Goal: Task Accomplishment & Management: Use online tool/utility

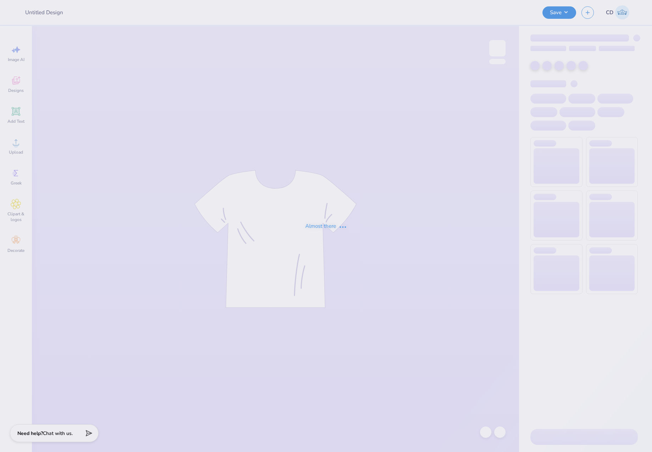
type input "Parents weekend stadium tee"
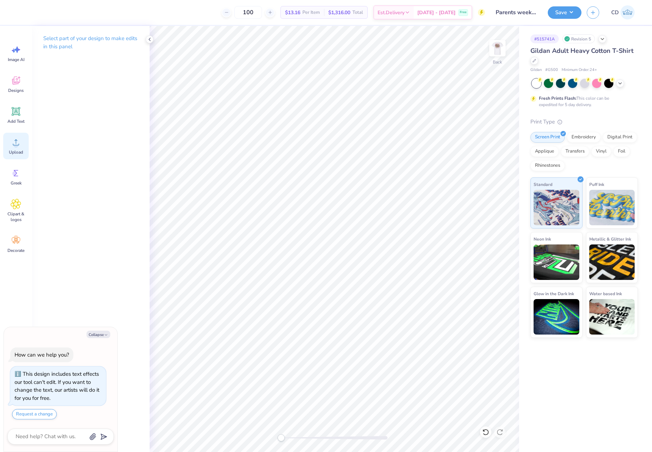
click at [15, 146] on circle at bounding box center [15, 145] width 5 height 5
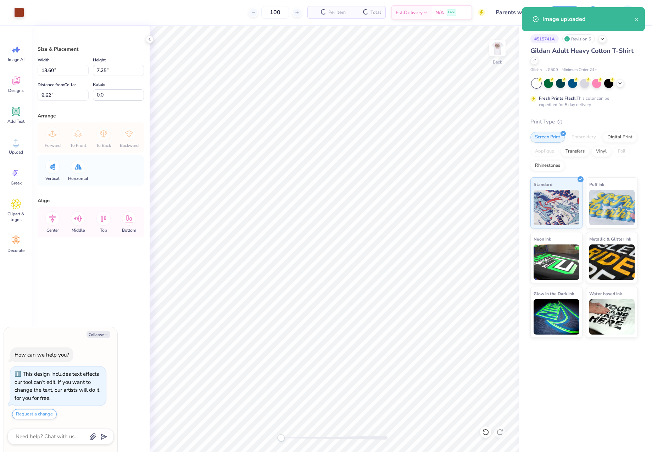
type textarea "x"
drag, startPoint x: 57, startPoint y: 72, endPoint x: 38, endPoint y: 76, distance: 20.1
click at [38, 76] on div "13.60 13.60 "" at bounding box center [63, 70] width 51 height 11
type input "4"
type textarea "x"
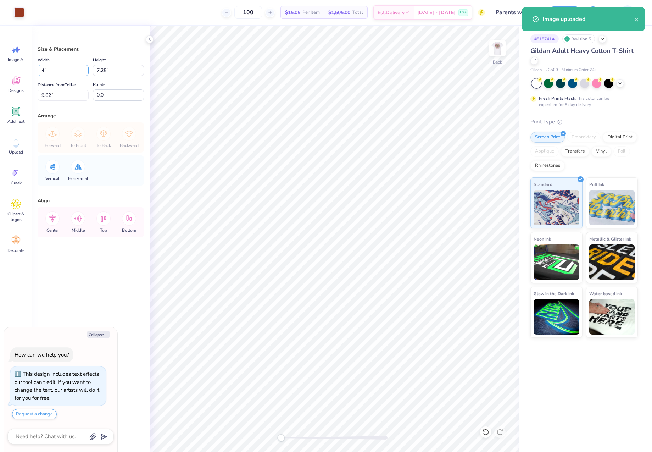
type input "4.00"
type input "2.13"
type input "12.18"
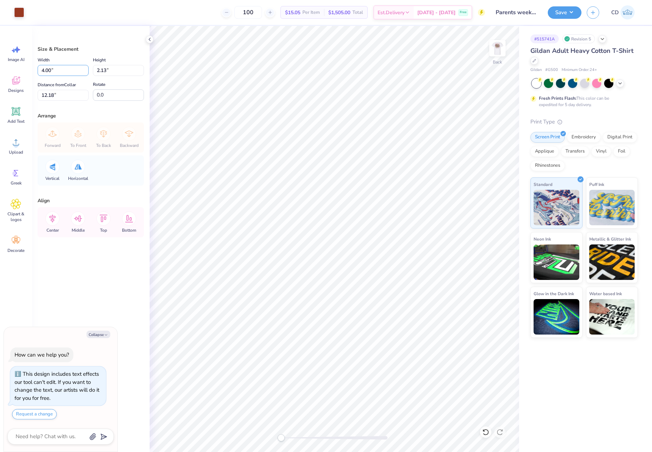
drag, startPoint x: 56, startPoint y: 70, endPoint x: 32, endPoint y: 70, distance: 23.8
click at [32, 70] on div "Size & Placement Width 4.00 4.00 " Height 2.13 2.13 " Distance from Collar 12.1…" at bounding box center [91, 239] width 118 height 426
type input "3.5"
type textarea "x"
type input "3.50"
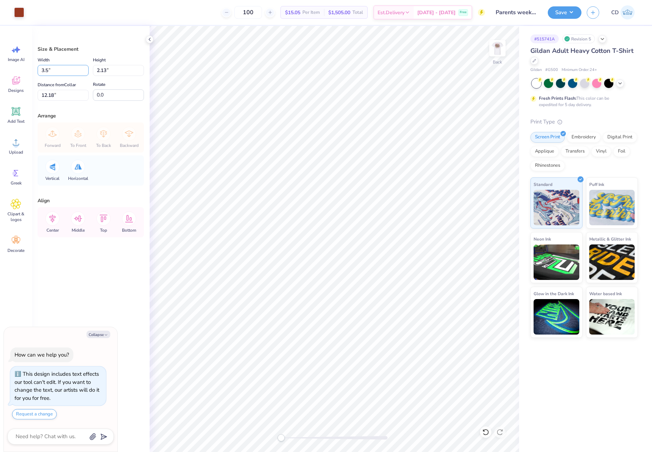
type input "1.87"
type input "12.32"
click at [614, 136] on div "Digital Print" at bounding box center [620, 136] width 34 height 11
click at [498, 50] on img at bounding box center [497, 48] width 14 height 14
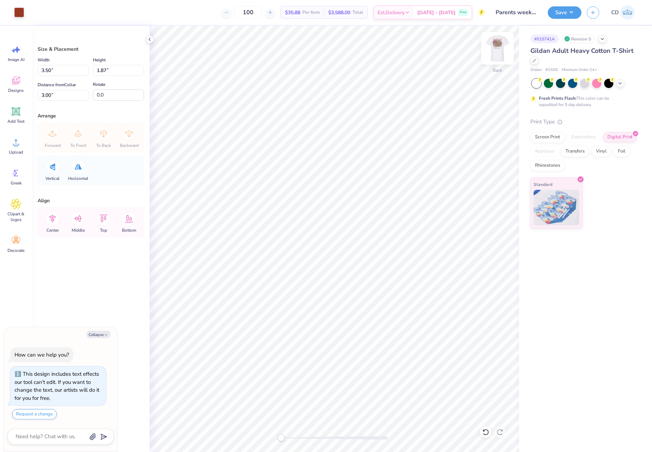
click at [496, 52] on img at bounding box center [497, 48] width 28 height 28
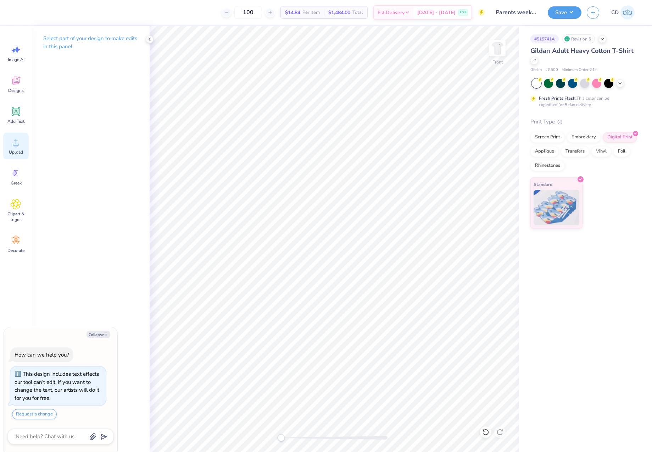
click at [11, 143] on icon at bounding box center [16, 142] width 11 height 11
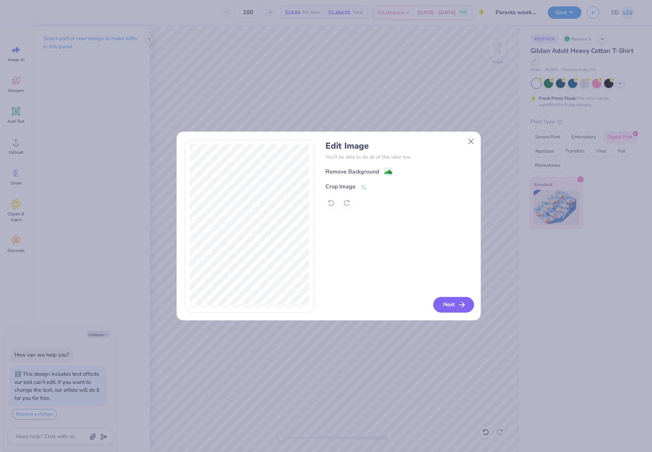
click at [458, 307] on icon "button" at bounding box center [462, 304] width 9 height 9
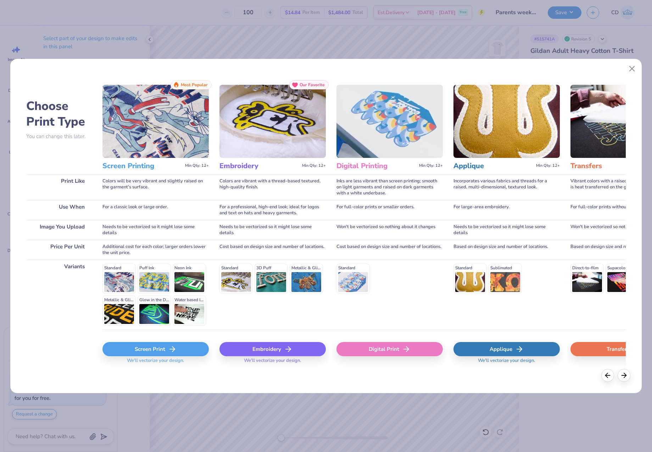
click at [396, 351] on div "Digital Print" at bounding box center [389, 349] width 106 height 14
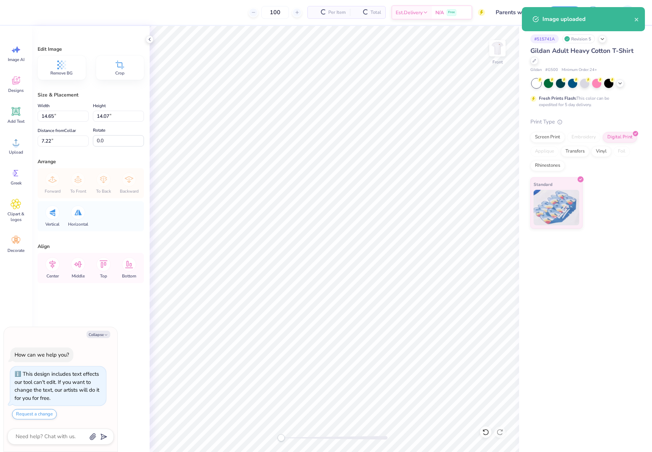
type textarea "x"
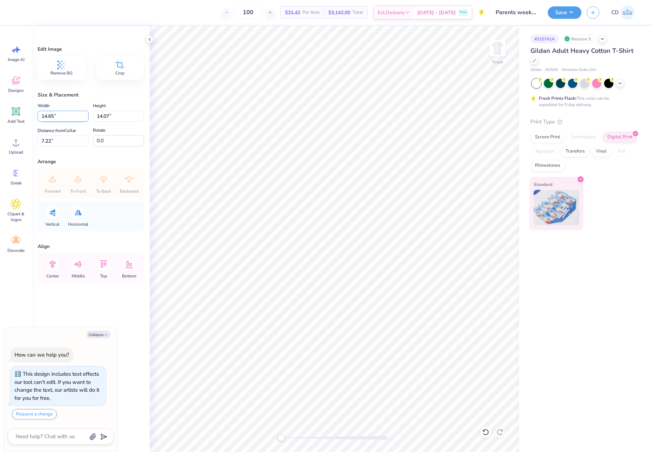
drag, startPoint x: 60, startPoint y: 113, endPoint x: 40, endPoint y: 112, distance: 19.9
click at [40, 112] on input "14.65" at bounding box center [63, 116] width 51 height 11
type input "12"
type textarea "x"
type input "12.00"
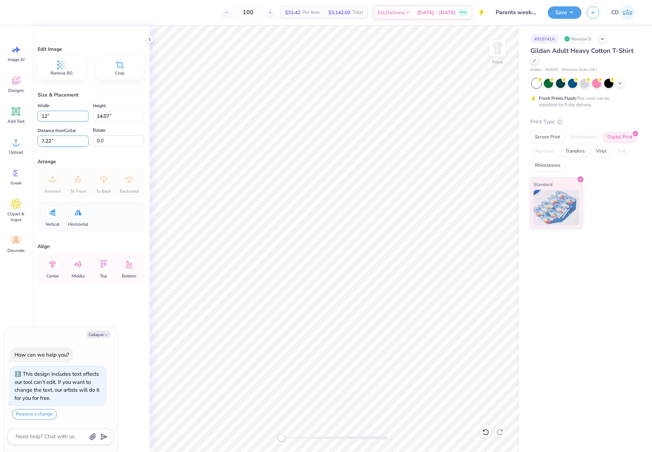
type input "11.52"
type input "8.49"
type textarea "x"
drag, startPoint x: 59, startPoint y: 142, endPoint x: 39, endPoint y: 140, distance: 19.9
click at [39, 140] on input "8.49" at bounding box center [63, 140] width 51 height 11
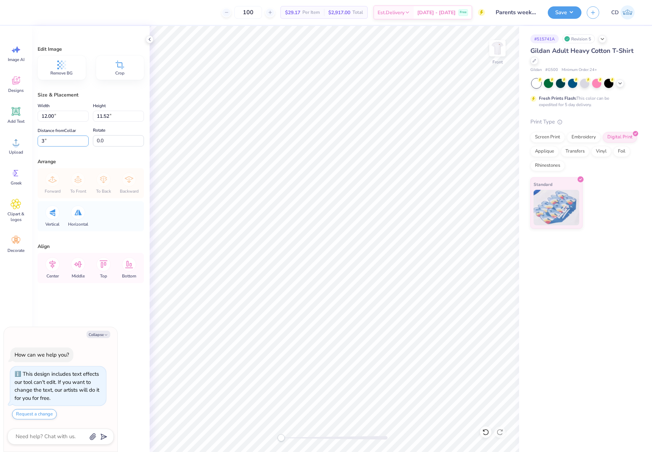
type input "3"
click at [563, 8] on button "Save" at bounding box center [565, 11] width 34 height 12
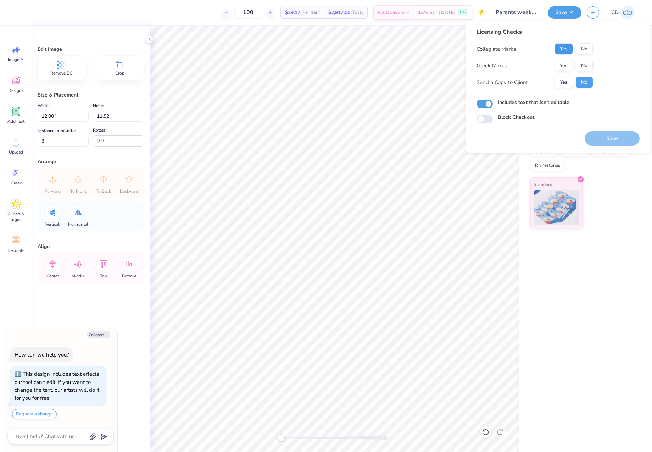
click at [564, 47] on button "Yes" at bounding box center [563, 48] width 18 height 11
click at [566, 65] on button "Yes" at bounding box center [563, 65] width 18 height 11
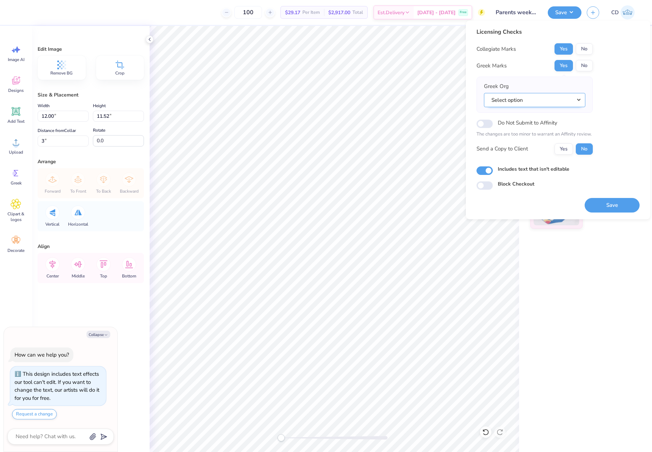
click at [577, 102] on button "Select option" at bounding box center [534, 100] width 101 height 15
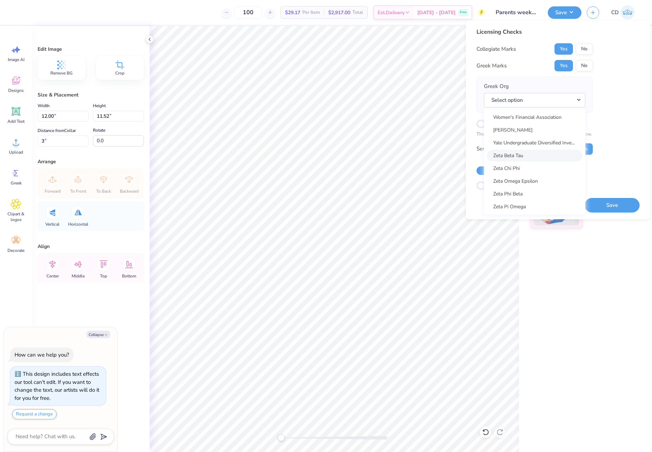
click at [525, 157] on link "Zeta Beta Tau" at bounding box center [535, 156] width 96 height 12
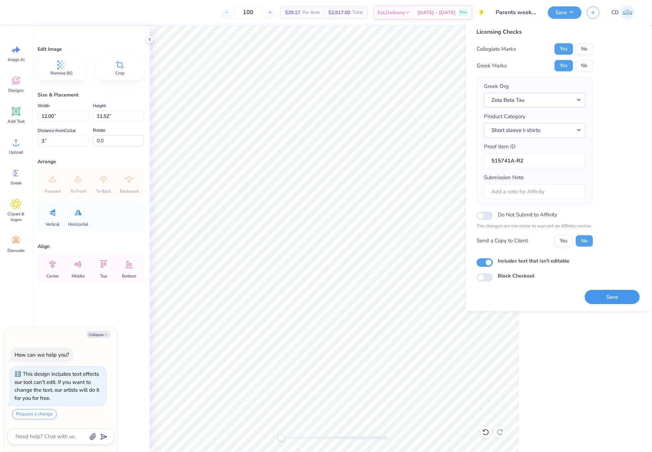
click at [610, 295] on button "Save" at bounding box center [612, 297] width 55 height 15
type textarea "x"
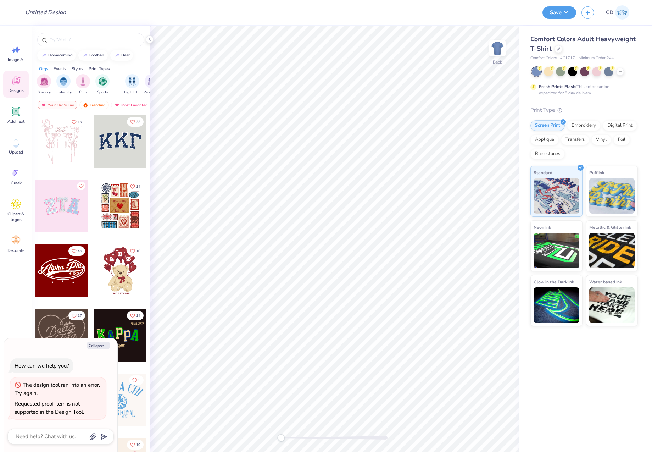
click at [113, 138] on div at bounding box center [120, 141] width 52 height 52
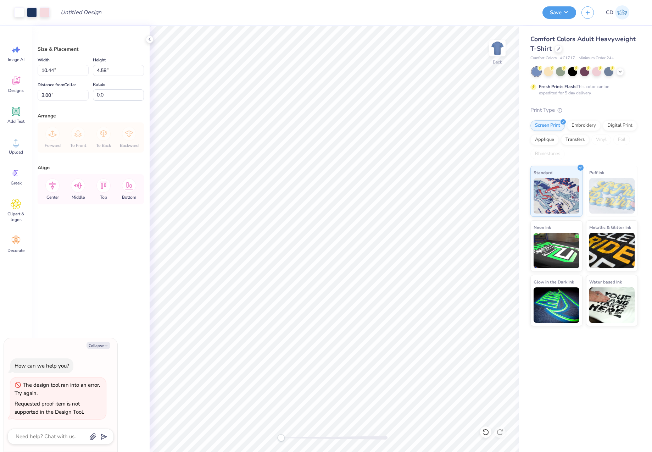
type textarea "x"
type input "12.12"
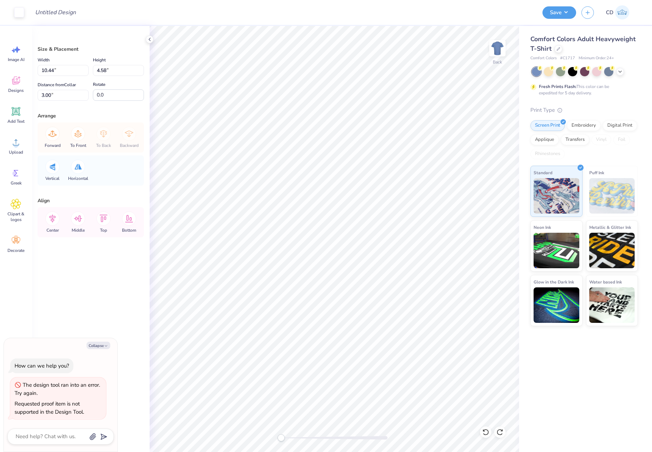
type textarea "x"
type input "10.26"
type input "4.38"
type input "3.09"
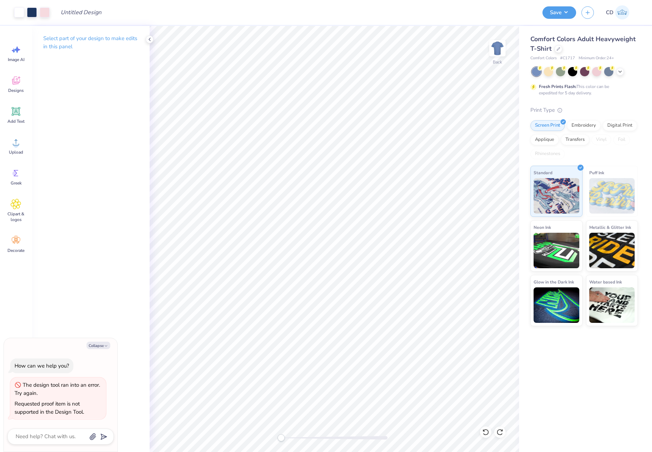
type textarea "x"
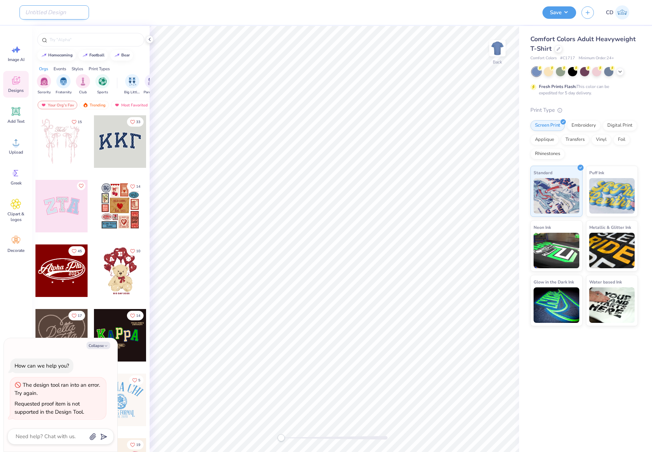
click at [56, 12] on input "Design Title" at bounding box center [53, 12] width 69 height 14
click at [560, 49] on div at bounding box center [558, 48] width 8 height 8
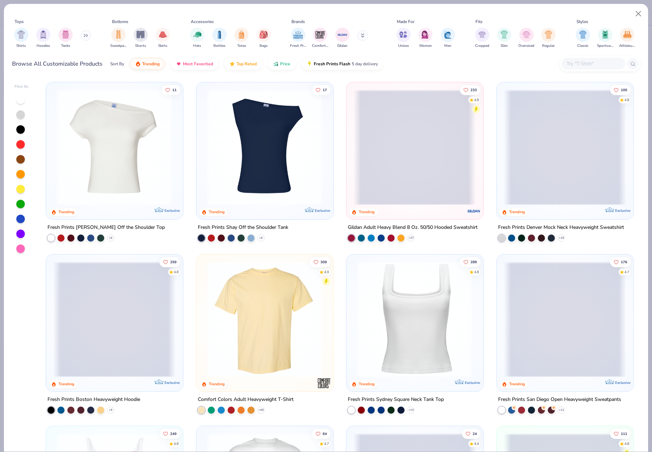
click at [277, 173] on img at bounding box center [264, 147] width 122 height 116
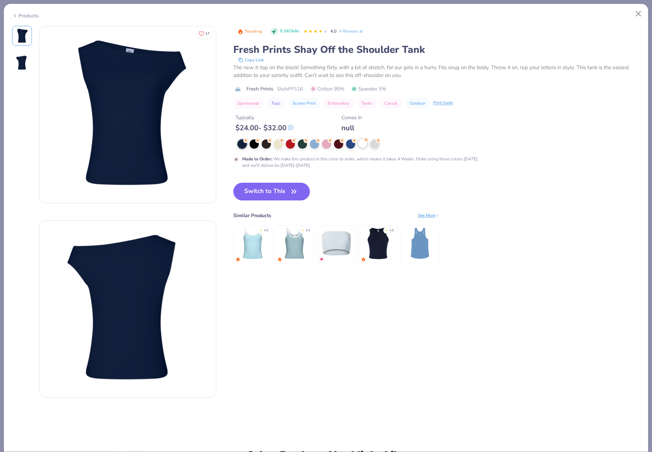
click at [362, 144] on div at bounding box center [362, 143] width 9 height 9
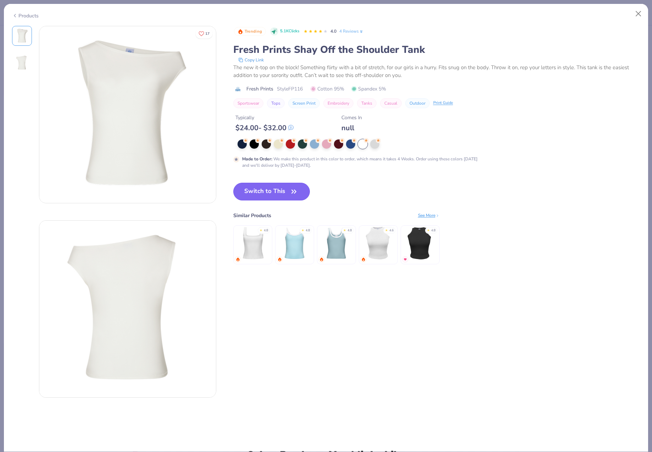
click at [277, 189] on button "Switch to This" at bounding box center [271, 192] width 77 height 18
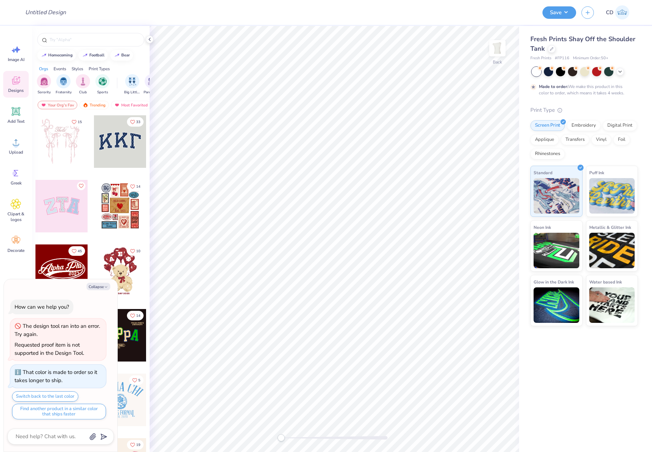
type textarea "x"
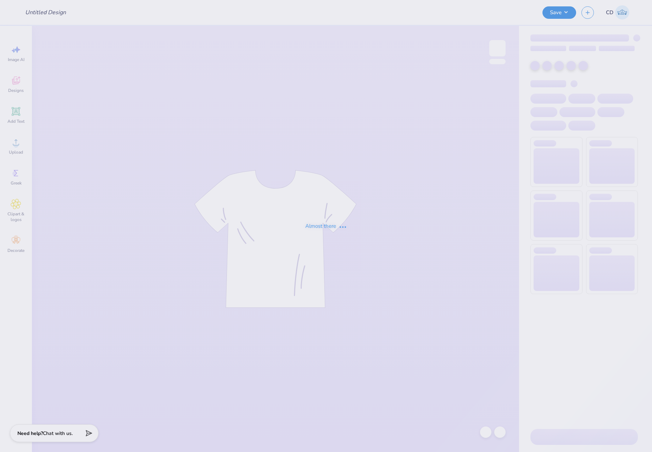
type input "#8"
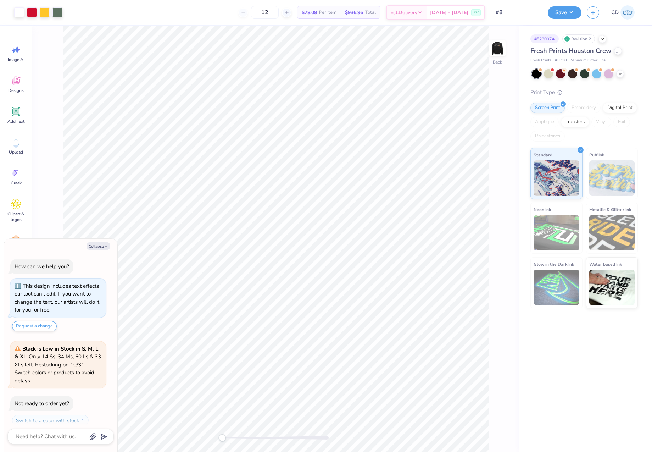
scroll to position [20, 0]
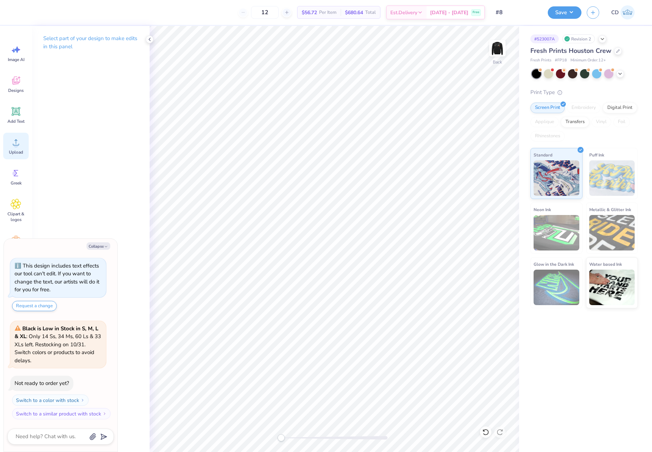
click at [15, 145] on circle at bounding box center [15, 145] width 5 height 5
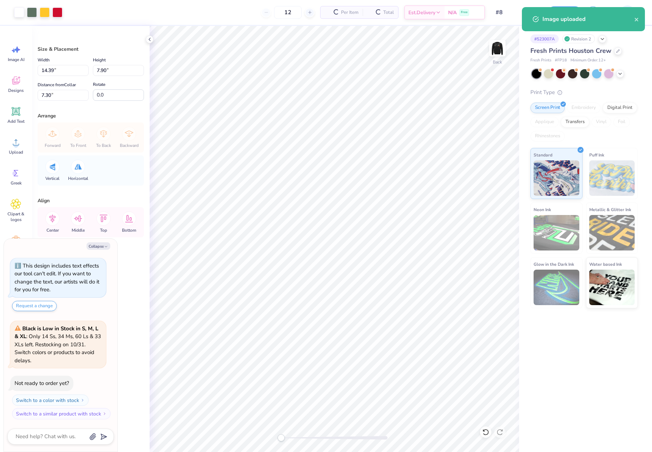
type textarea "x"
drag, startPoint x: 60, startPoint y: 72, endPoint x: 37, endPoint y: 70, distance: 22.4
click at [38, 70] on input "14.39" at bounding box center [63, 70] width 51 height 11
type input "12.5"
type textarea "x"
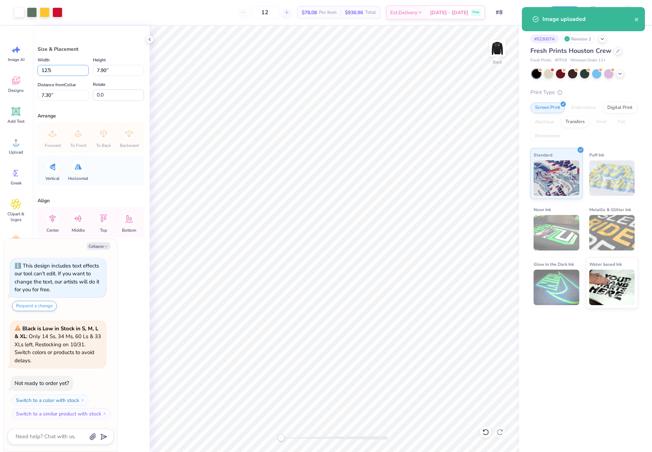
type input "12.50"
type input "6.86"
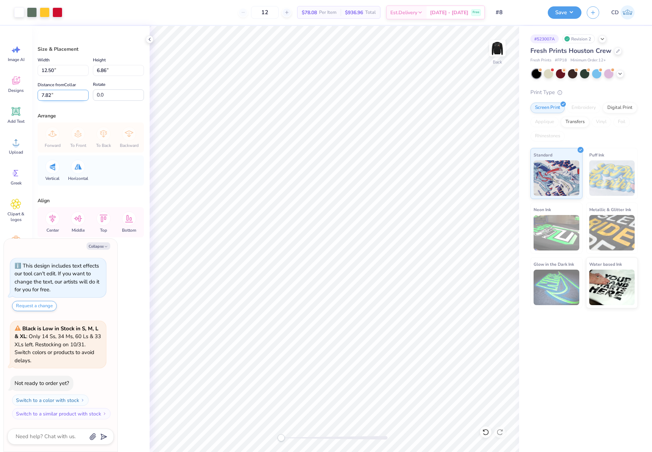
drag, startPoint x: 61, startPoint y: 96, endPoint x: 39, endPoint y: 96, distance: 22.3
click at [39, 96] on input "7.82" at bounding box center [63, 95] width 51 height 11
type input "3"
click at [492, 48] on img at bounding box center [497, 48] width 28 height 28
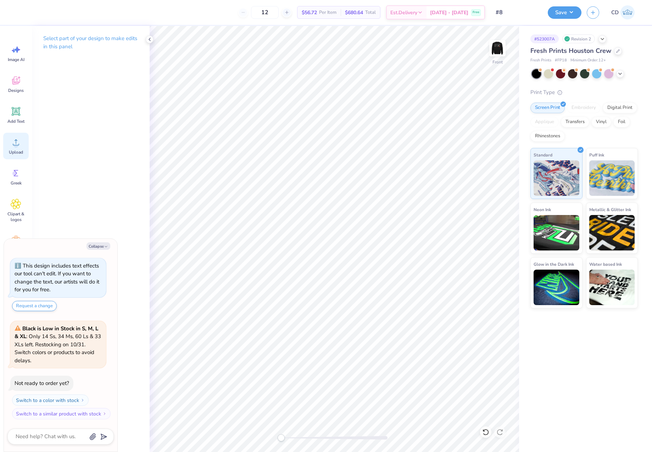
click at [17, 145] on icon at bounding box center [16, 142] width 6 height 6
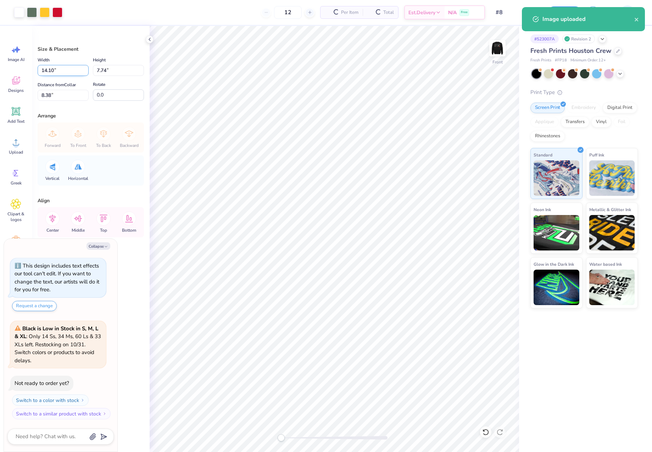
type textarea "x"
drag, startPoint x: 35, startPoint y: 68, endPoint x: 30, endPoint y: 69, distance: 5.4
click at [34, 68] on div "Size & Placement Width 14.10 14.10 " Height 7.74 7.74 " Distance from Collar 8.…" at bounding box center [91, 239] width 118 height 426
type input "12.5"
type textarea "x"
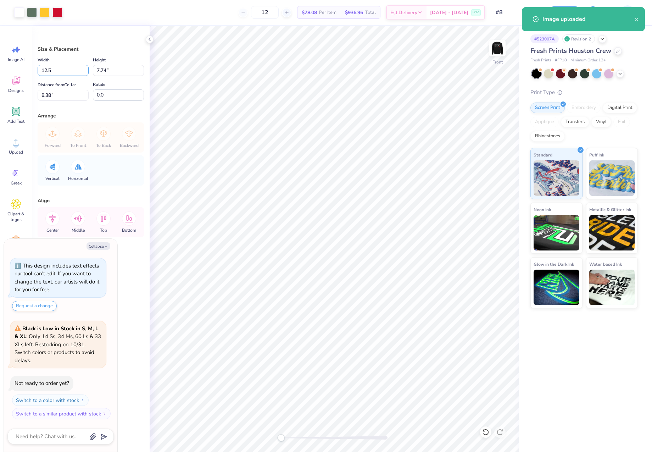
type input "12.50"
type input "6.86"
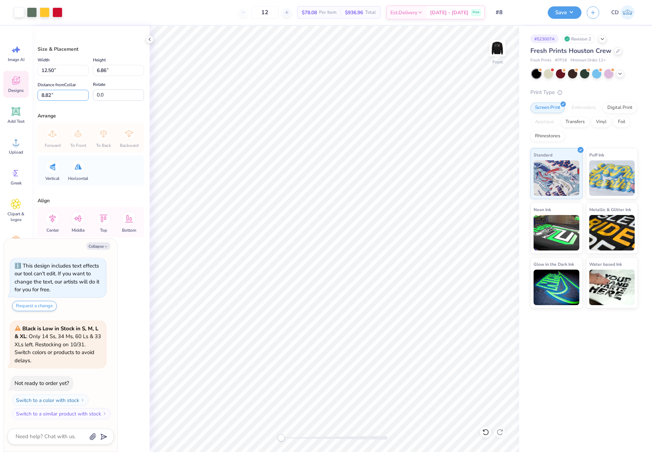
drag, startPoint x: 64, startPoint y: 92, endPoint x: 20, endPoint y: 93, distance: 43.6
click at [28, 95] on div "Art colors 12 $78.08 Per Item $936.96 Total Est. Delivery Oct 7 - 10 Free Desig…" at bounding box center [326, 226] width 652 height 452
type input "3"
click at [557, 14] on button "Save" at bounding box center [565, 11] width 34 height 12
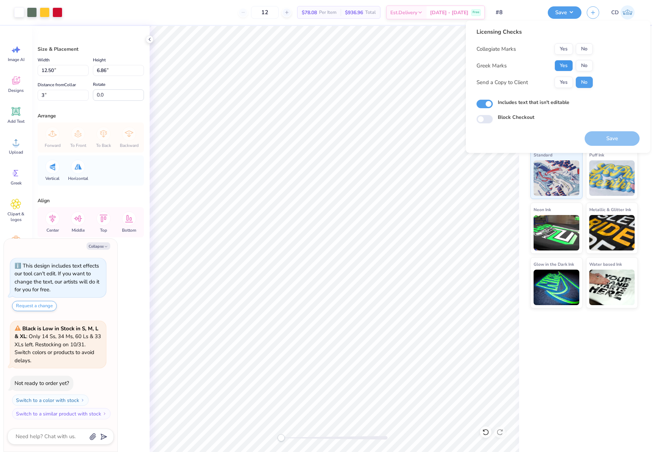
click at [561, 64] on button "Yes" at bounding box center [563, 65] width 18 height 11
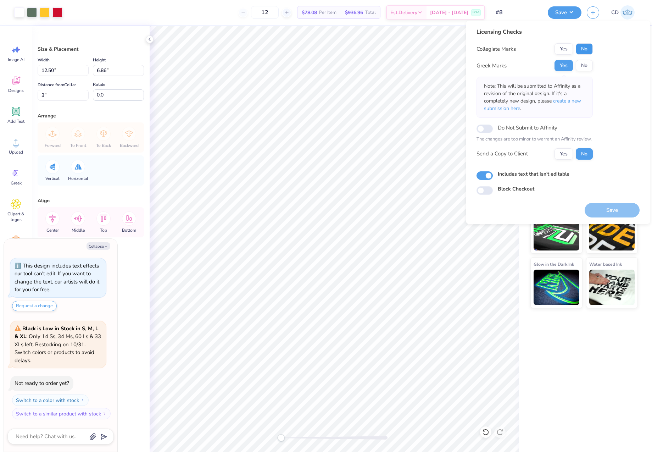
click at [585, 48] on button "No" at bounding box center [584, 48] width 17 height 11
click at [571, 104] on span "create a new submission here" at bounding box center [532, 104] width 97 height 14
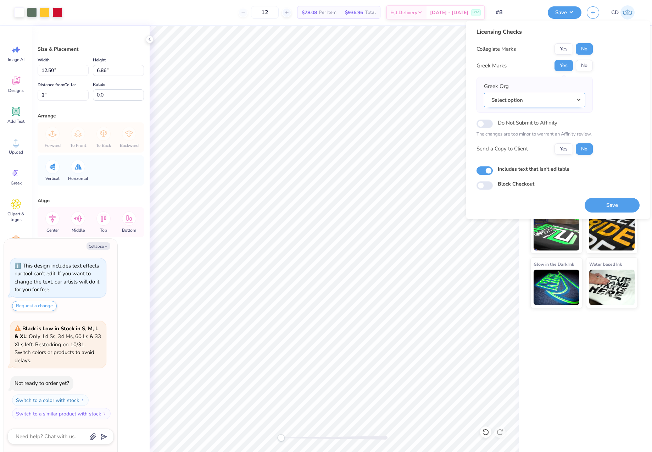
click at [580, 101] on button "Select option" at bounding box center [534, 100] width 101 height 15
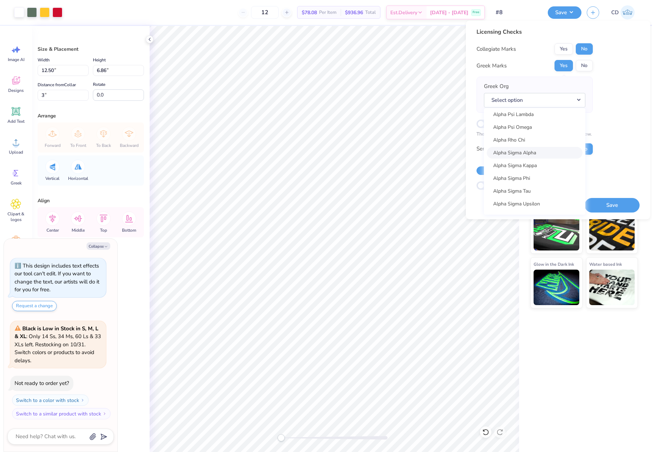
click at [532, 152] on link "Alpha Sigma Alpha" at bounding box center [535, 153] width 96 height 12
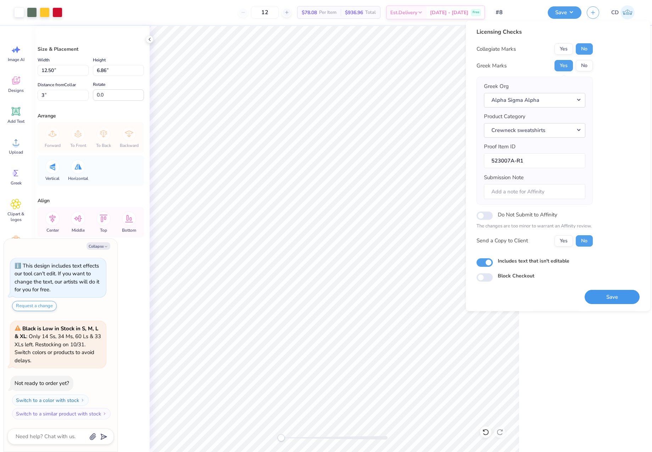
click at [621, 301] on button "Save" at bounding box center [612, 297] width 55 height 15
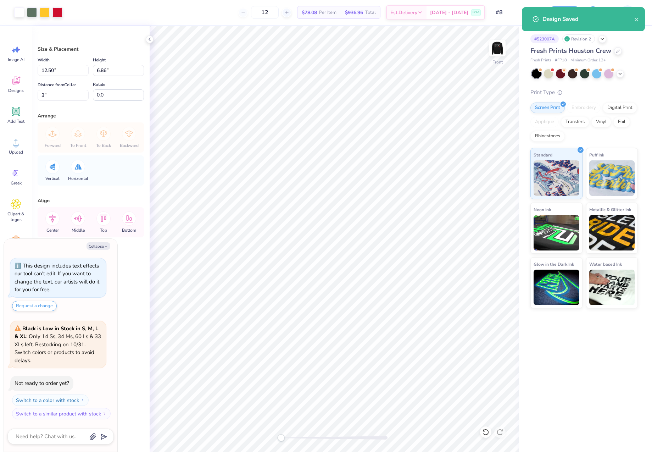
type textarea "x"
